Goal: Answer question/provide support: Share knowledge or assist other users

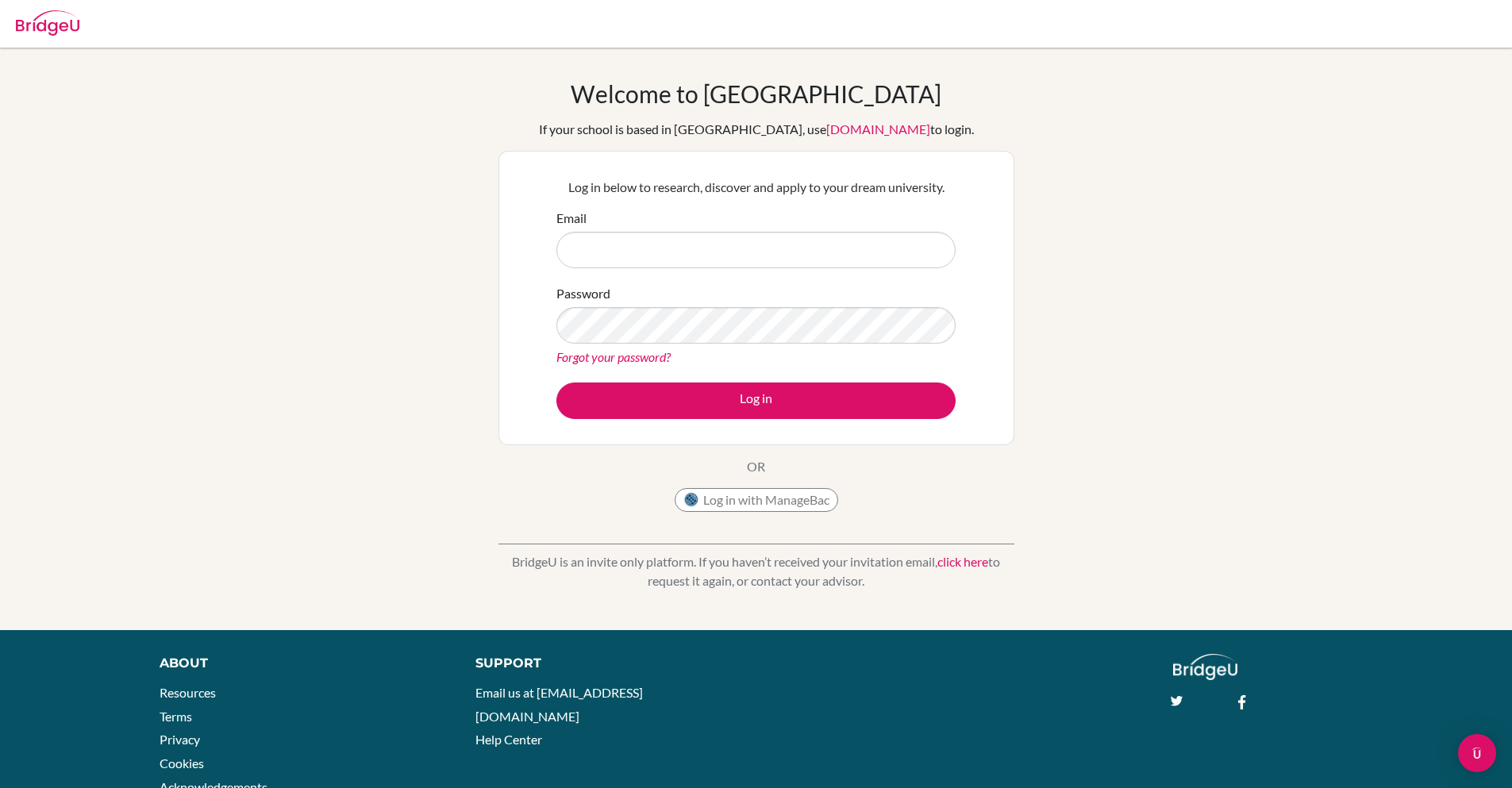
click at [688, 241] on input "Email" at bounding box center [756, 249] width 399 height 37
click at [663, 299] on div "Password Forgot your password?" at bounding box center [756, 325] width 399 height 83
click at [623, 245] on input "sanchita+kim@bridge-u.com" at bounding box center [756, 249] width 399 height 37
type input "sanchita@bridge-u.com"
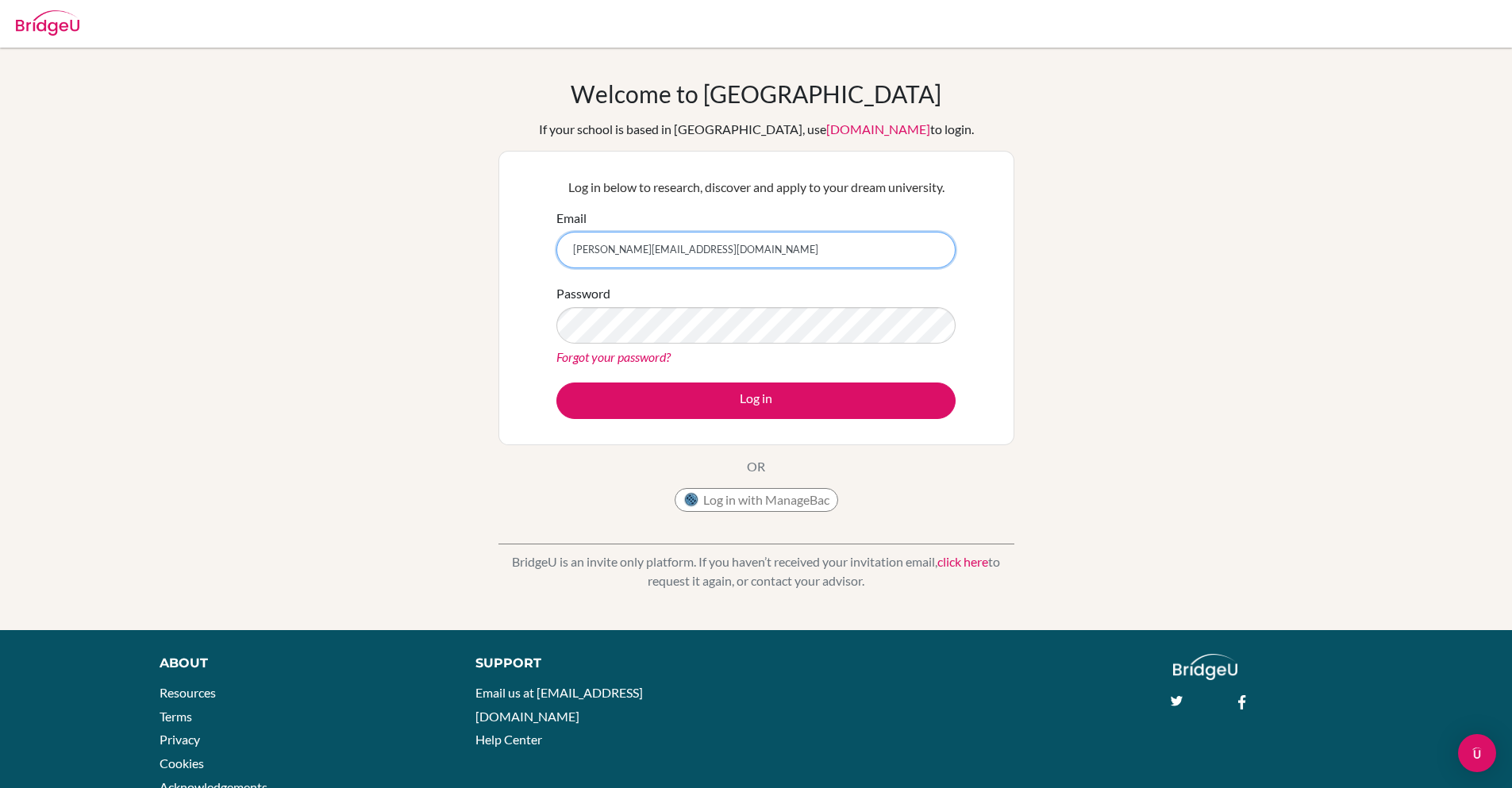
click at [556, 382] on button "Log in" at bounding box center [756, 400] width 399 height 37
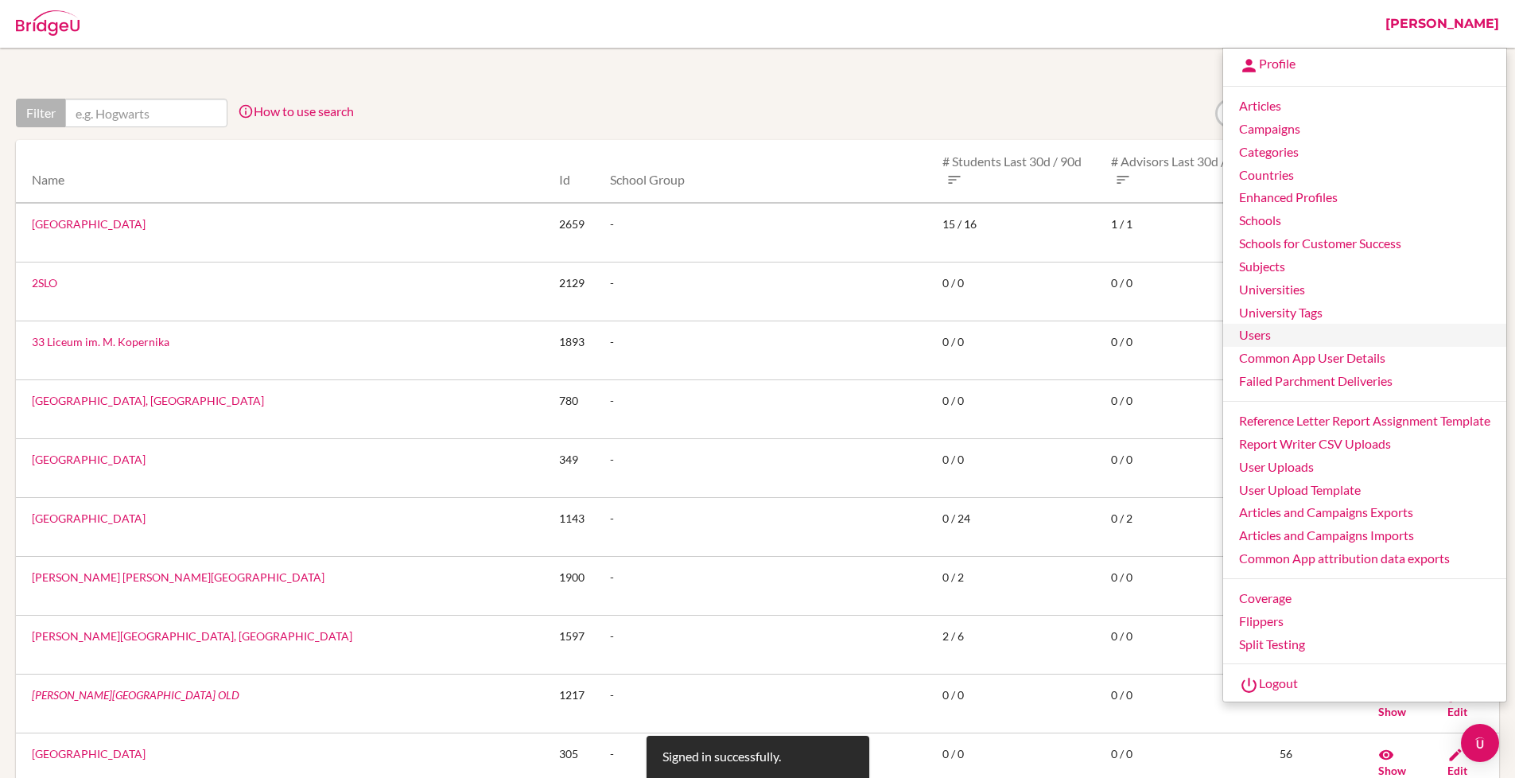
click at [1258, 336] on link "Users" at bounding box center [1364, 335] width 283 height 23
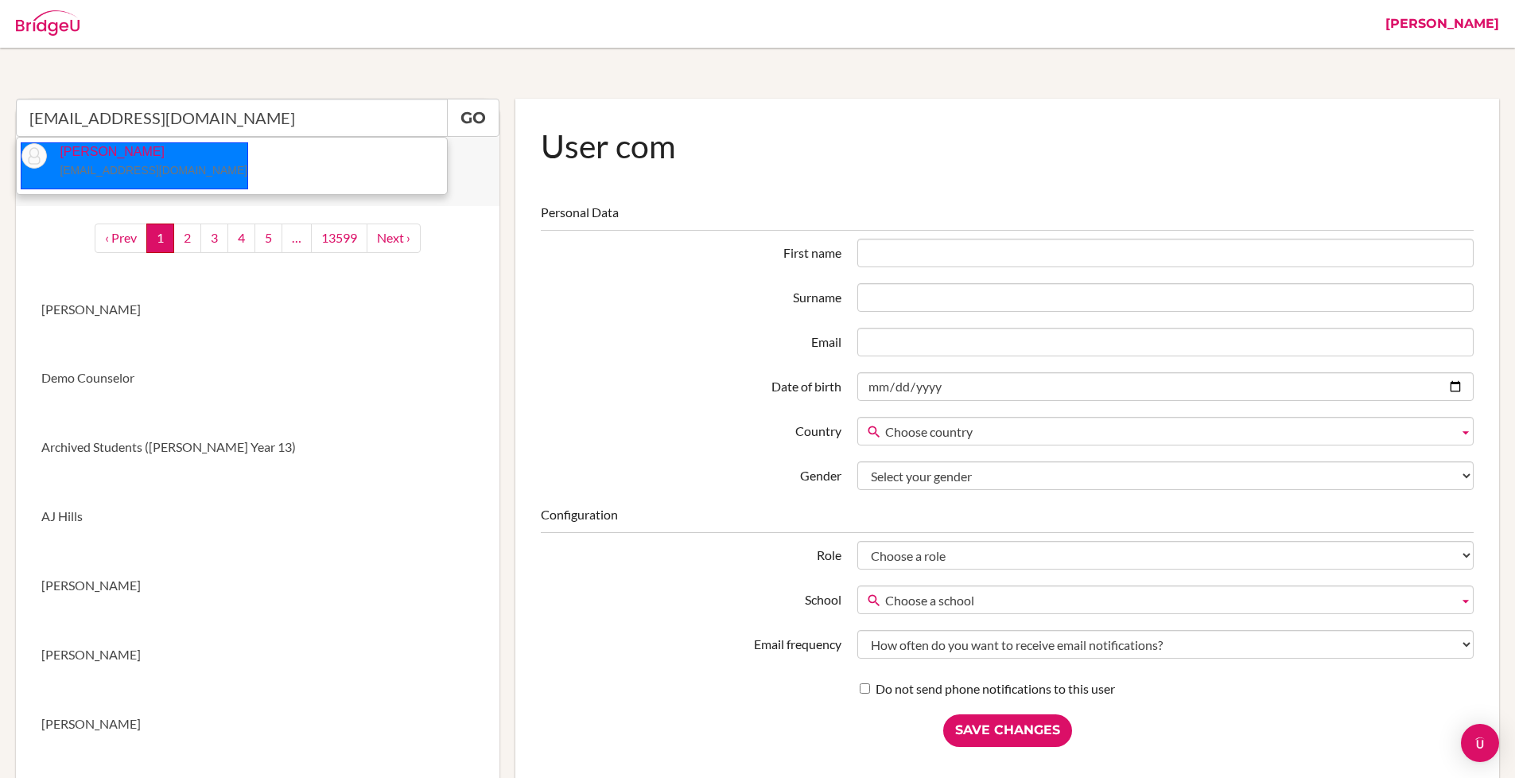
click at [87, 158] on p "Assil Janajreh [EMAIL_ADDRESS][DOMAIN_NAME]" at bounding box center [147, 161] width 200 height 37
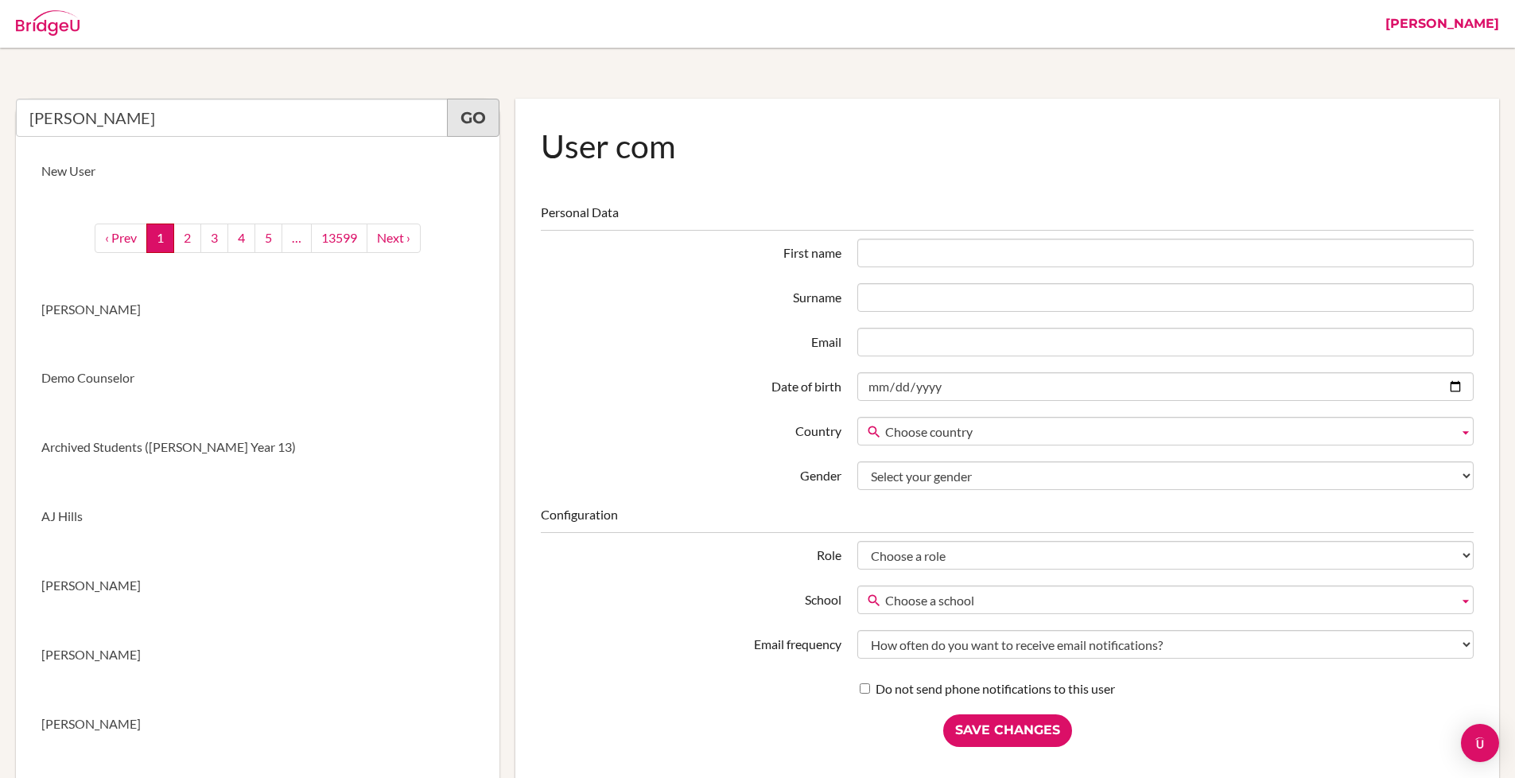
type input "Assil Janajreh"
click at [467, 115] on link "Go" at bounding box center [473, 118] width 52 height 38
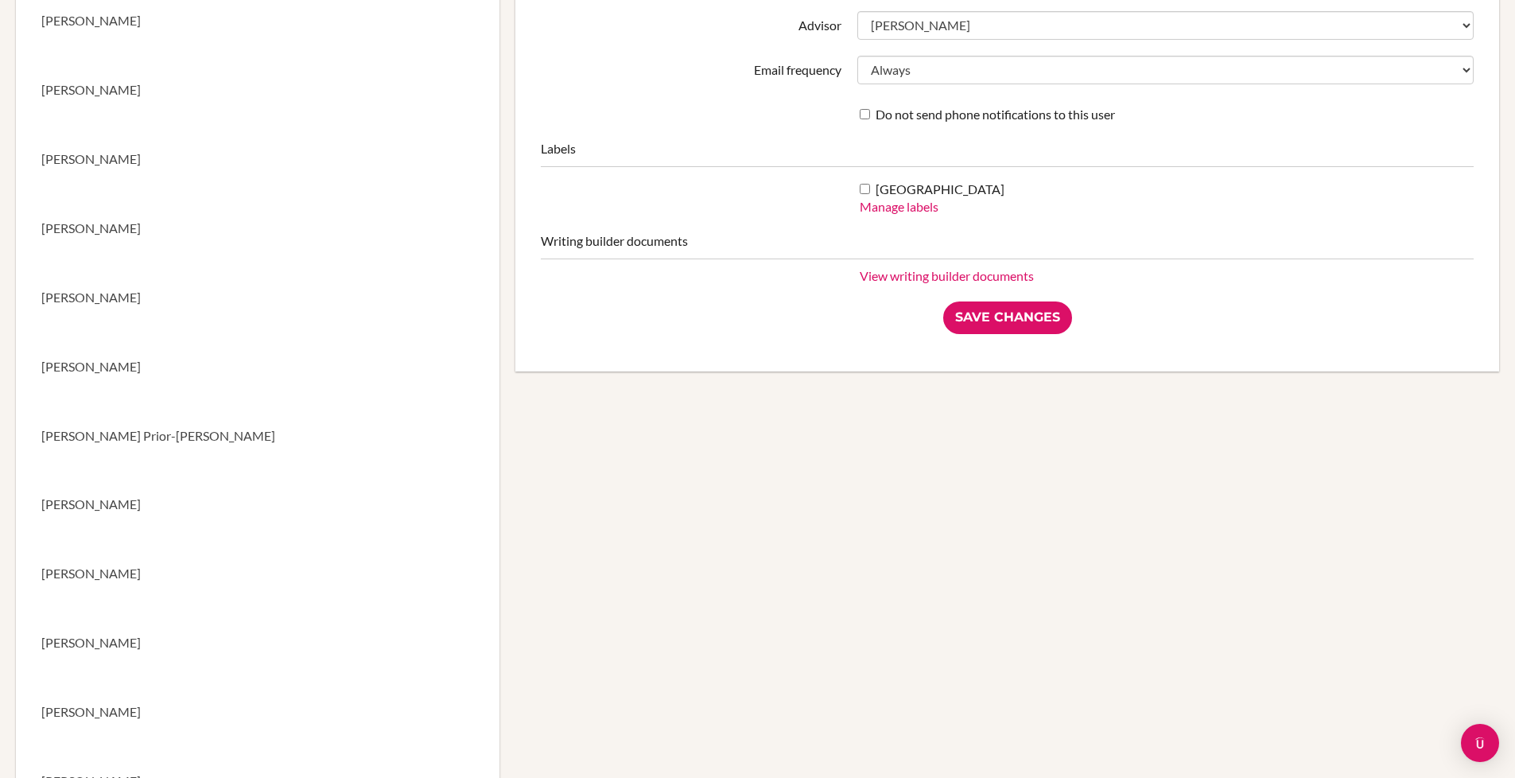
scroll to position [27, 0]
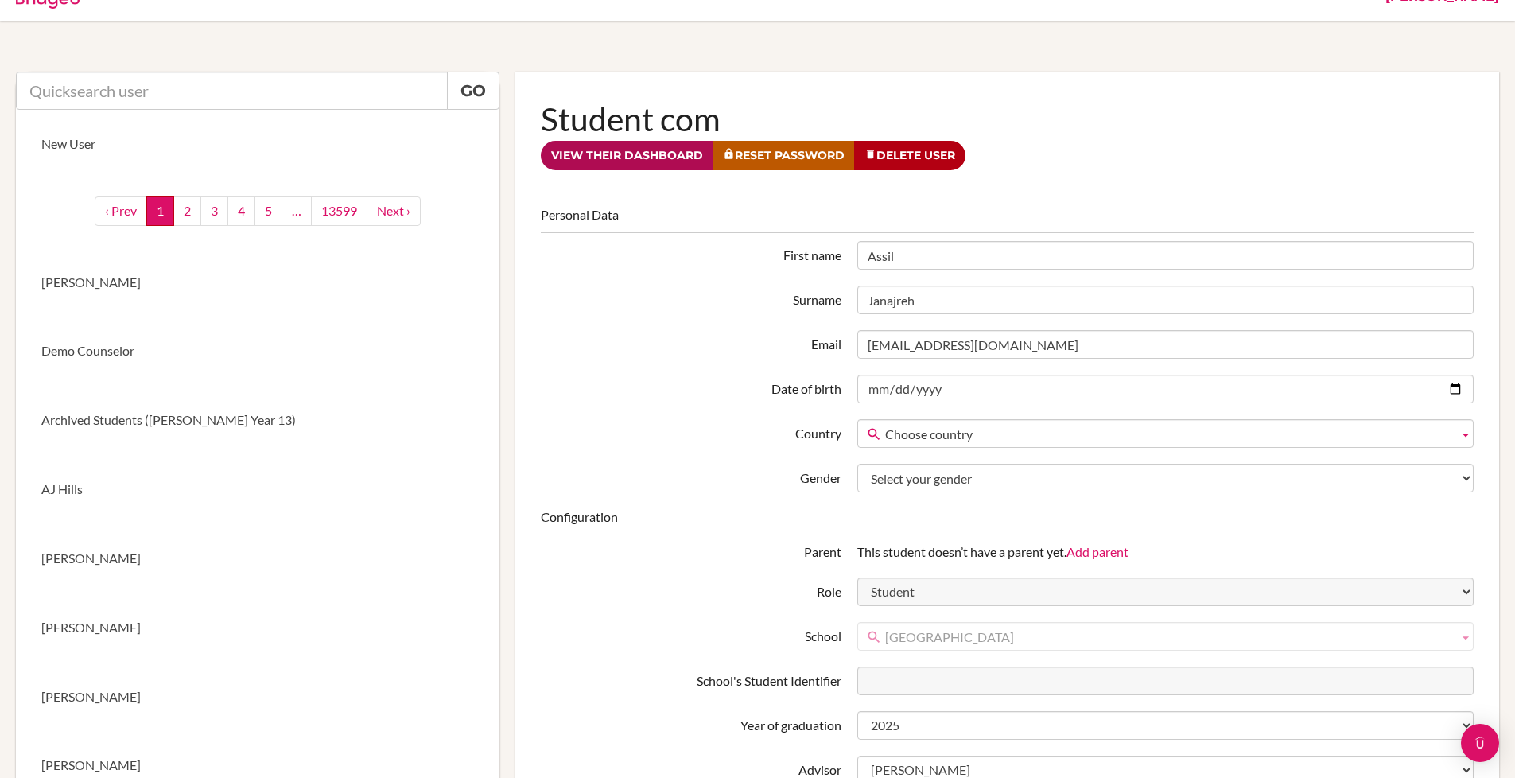
click at [623, 159] on link "View their dashboard" at bounding box center [627, 155] width 173 height 29
